Goal: Task Accomplishment & Management: Complete application form

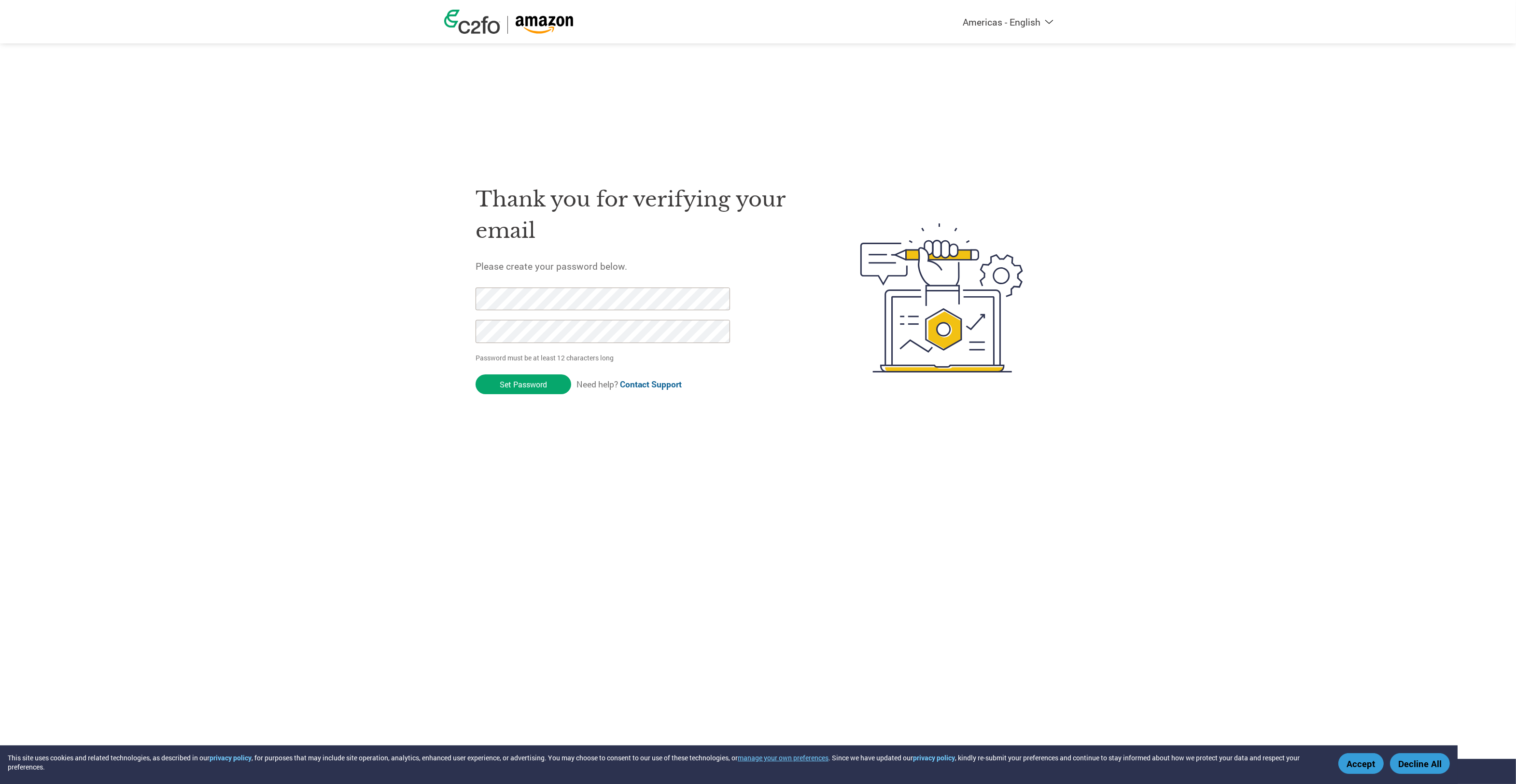
click at [476, 375] on input "Set Password" at bounding box center [523, 385] width 95 height 20
click at [462, 289] on div "Thank you for verifying your email Please create your password below. Password …" at bounding box center [758, 298] width 628 height 255
click input "Set Password" at bounding box center [523, 385] width 95 height 20
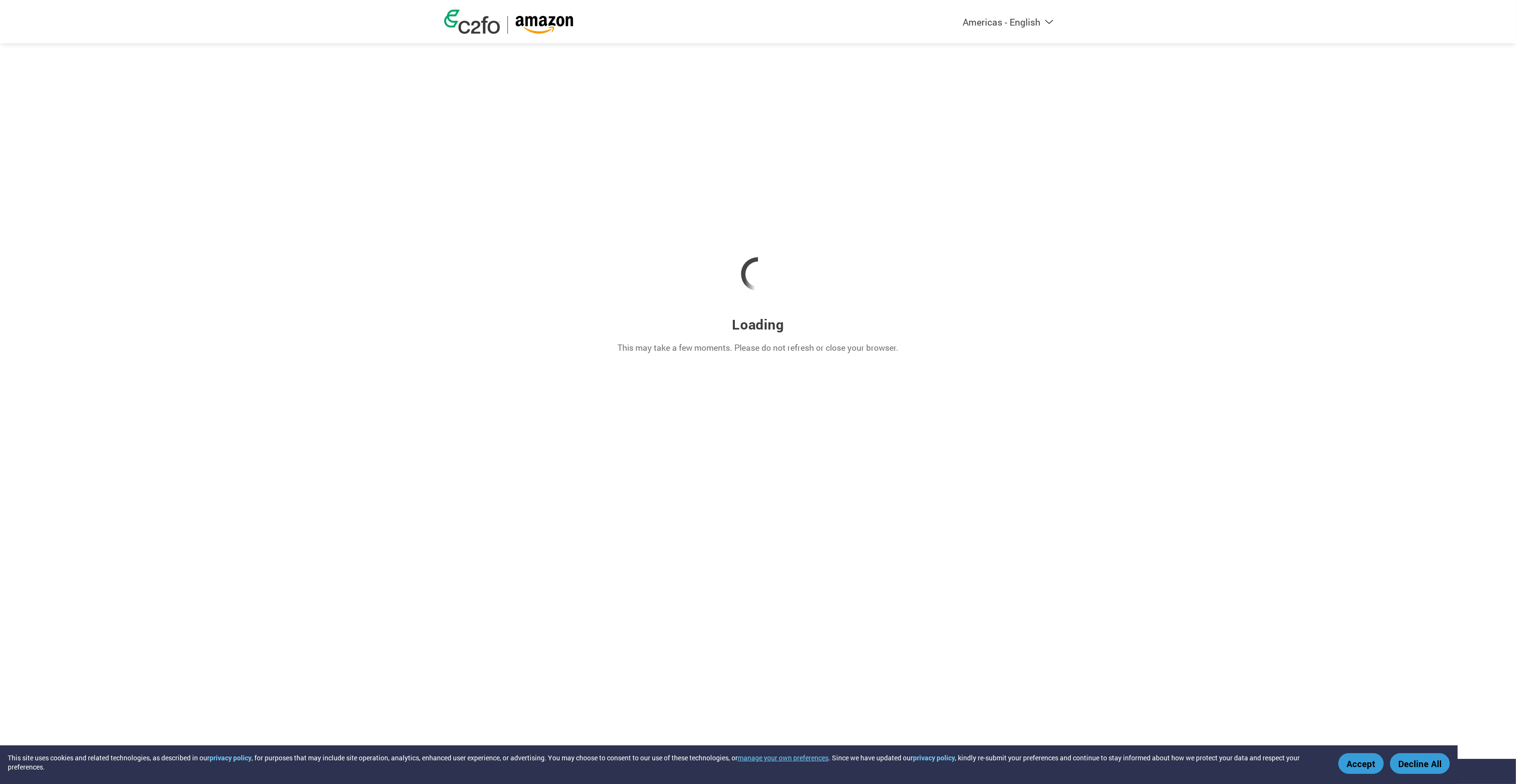
click at [812, 363] on div "Loading This may take a few moments. Please do not refresh or close your browse…" at bounding box center [758, 259] width 628 height 519
click at [703, 406] on div "Loading This may take a few moments. Please do not refresh or close your browse…" at bounding box center [758, 259] width 628 height 519
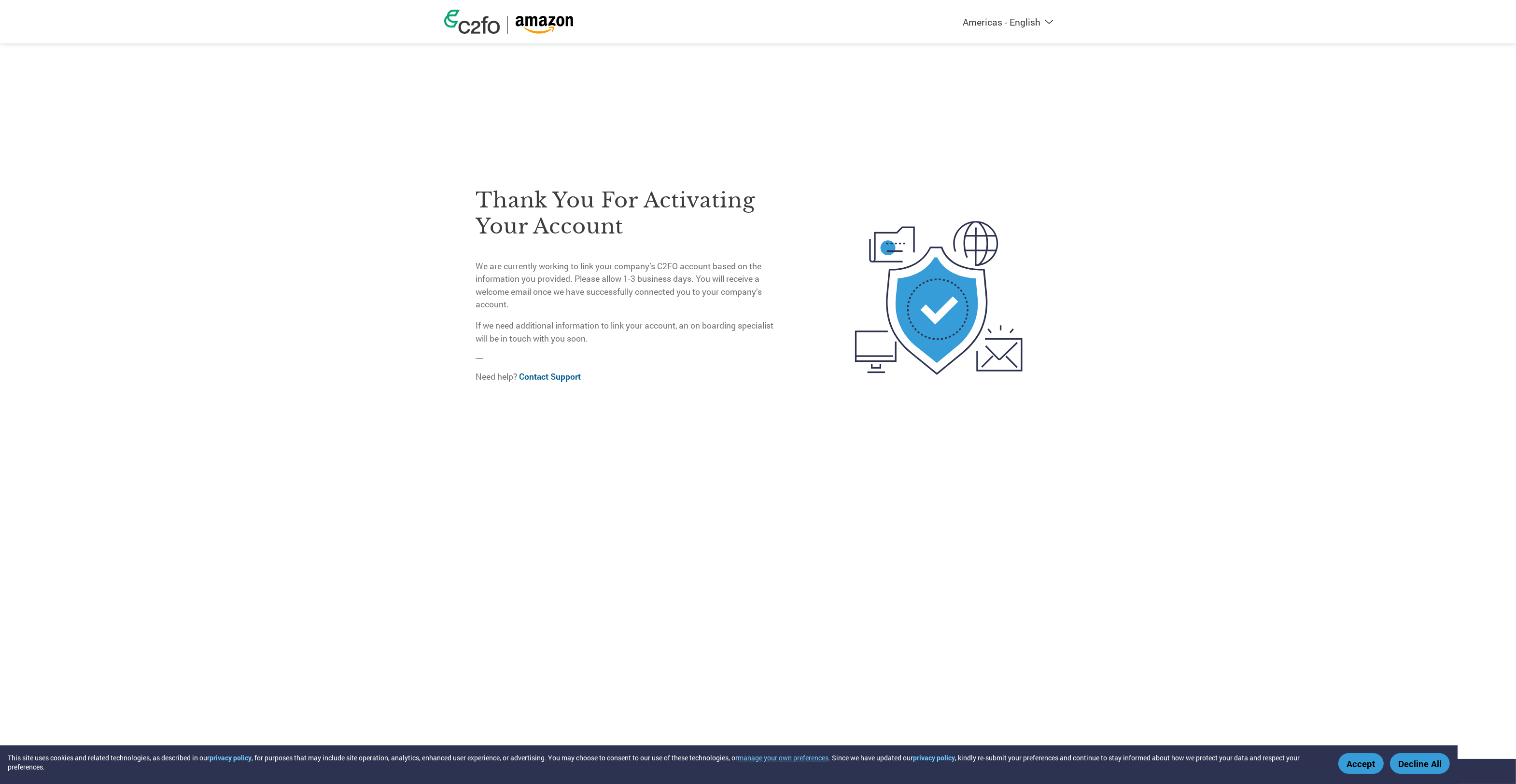
click at [720, 409] on div "Thank you for activating your account We are currently working to link your com…" at bounding box center [628, 298] width 305 height 263
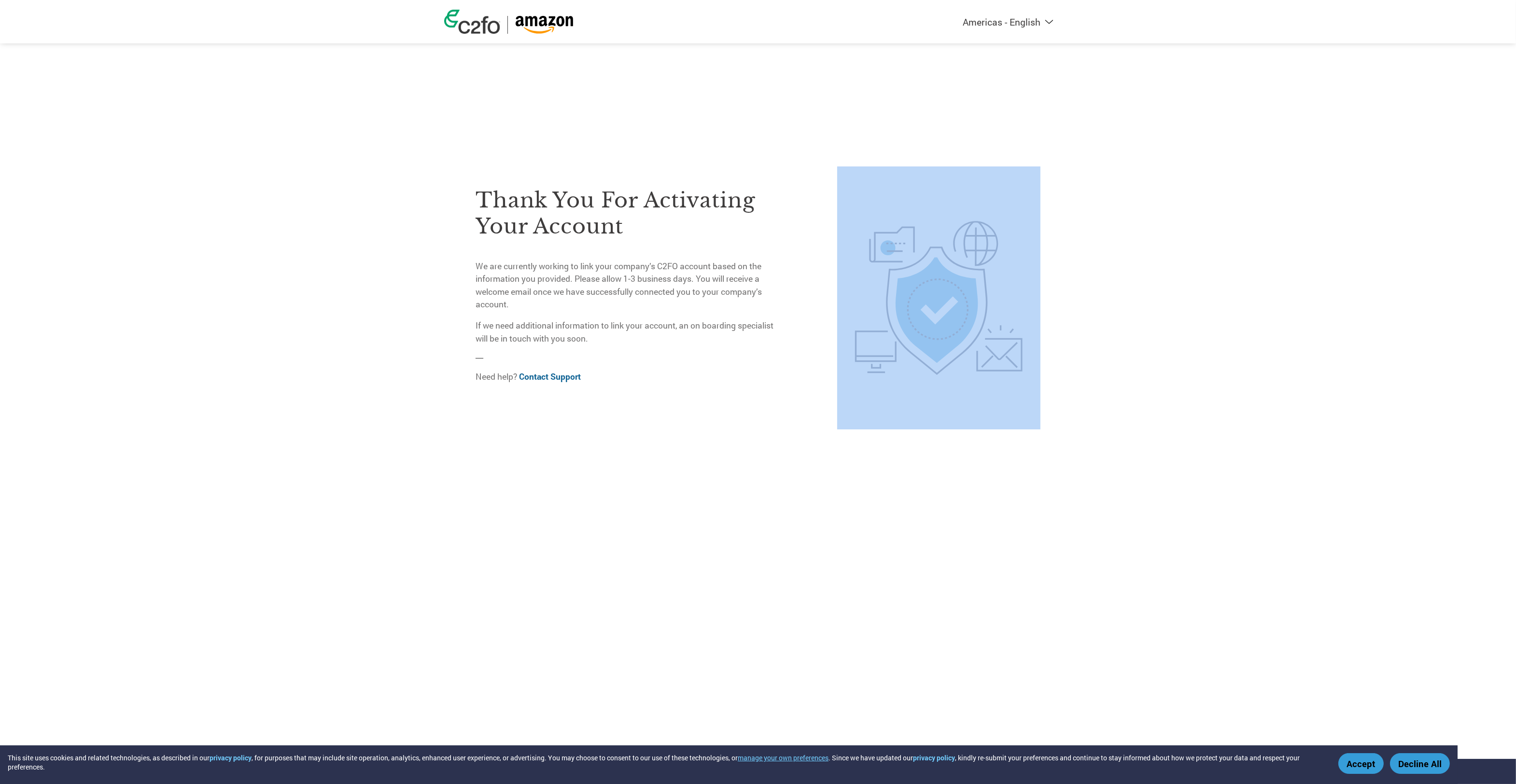
click at [720, 409] on div "Thank you for activating your account We are currently working to link your com…" at bounding box center [628, 298] width 305 height 263
drag, startPoint x: 720, startPoint y: 409, endPoint x: 843, endPoint y: 96, distance: 336.3
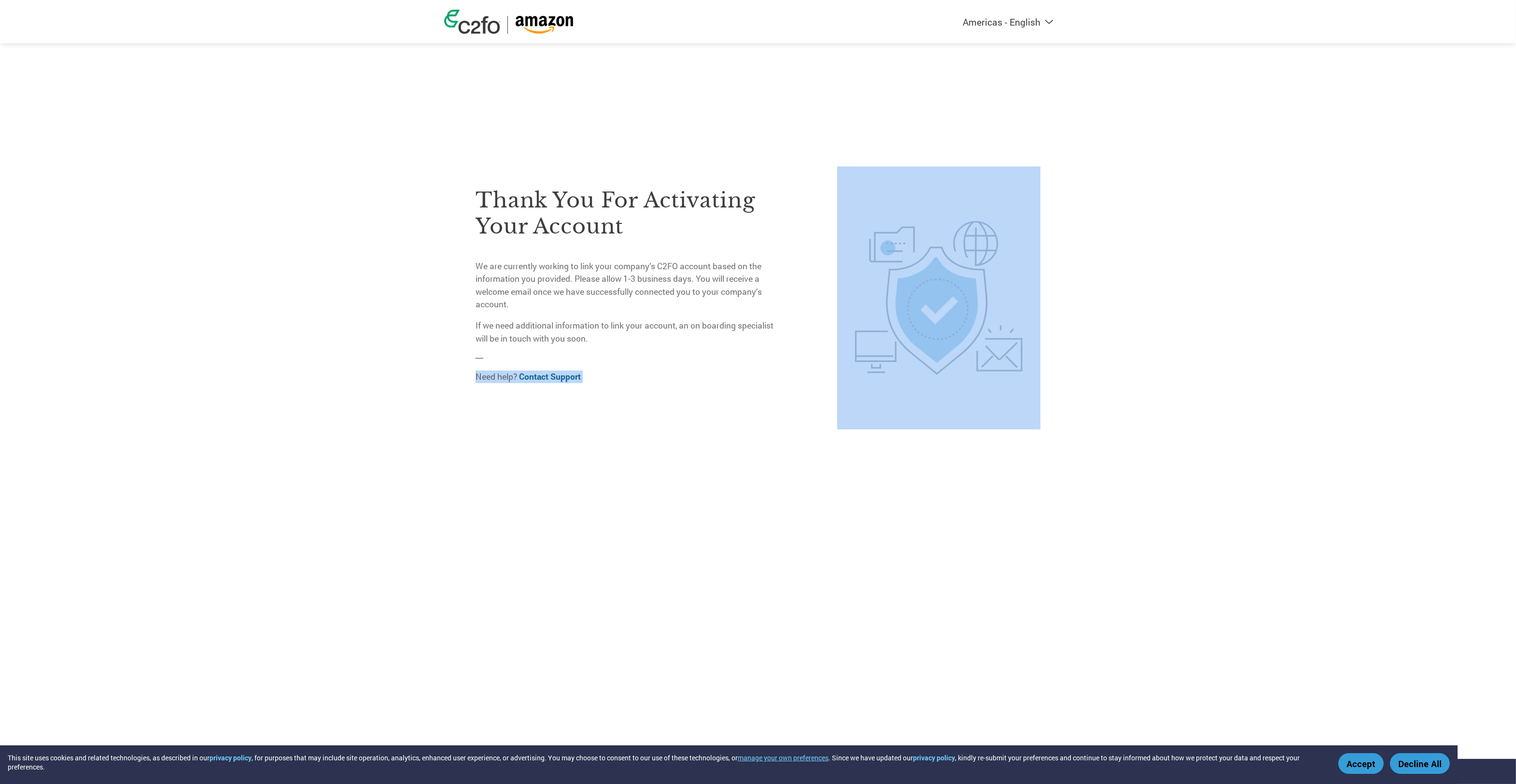
click at [843, 96] on div "Thank you for activating your account We are currently working to link your com…" at bounding box center [758, 259] width 628 height 519
